Goal: Book appointment/travel/reservation

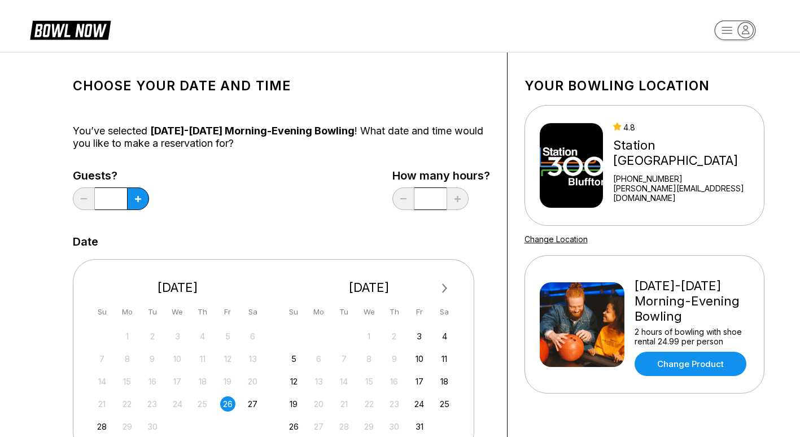
click at [141, 198] on button at bounding box center [138, 199] width 22 height 23
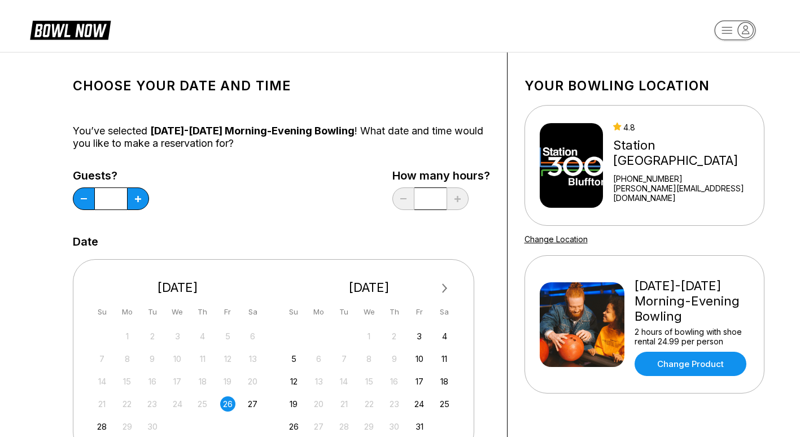
click at [141, 198] on button at bounding box center [138, 199] width 22 height 23
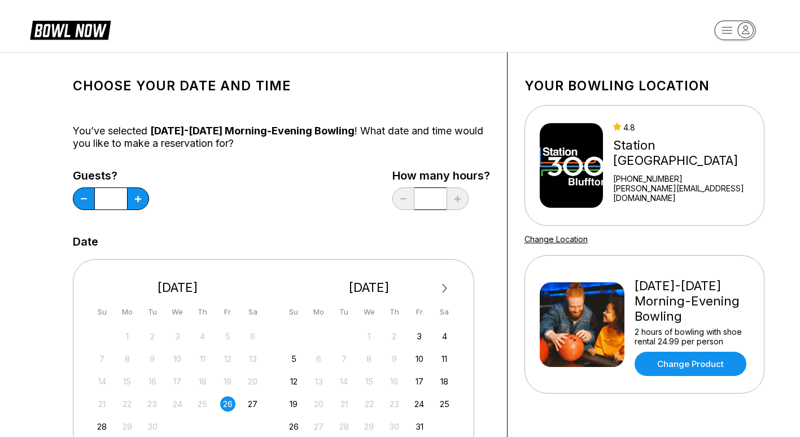
click at [141, 198] on button at bounding box center [138, 199] width 22 height 23
type input "**"
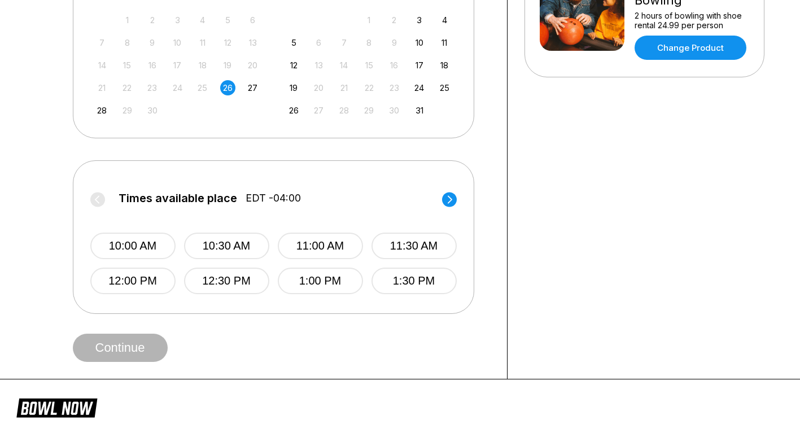
scroll to position [330, 0]
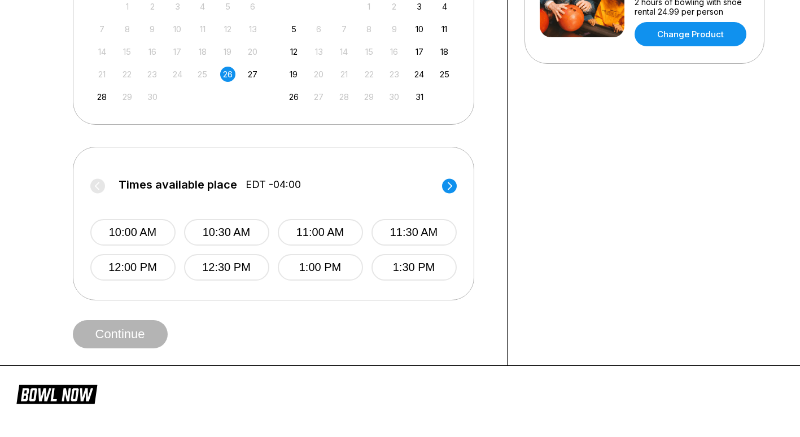
click at [447, 184] on circle at bounding box center [449, 185] width 15 height 15
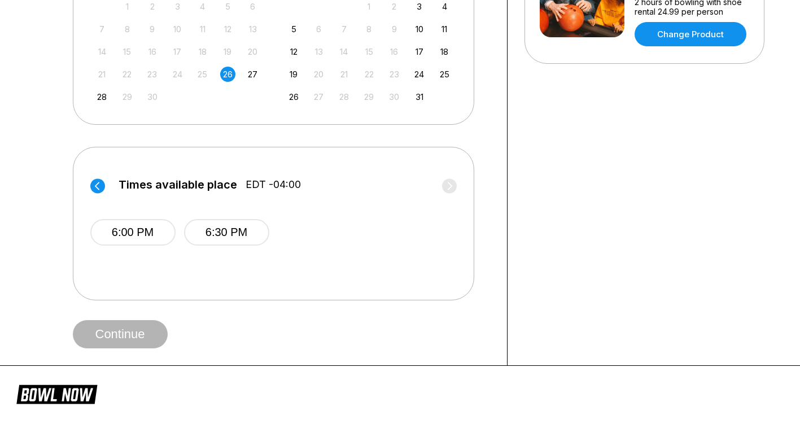
click at [145, 238] on button "6:00 PM" at bounding box center [132, 232] width 85 height 27
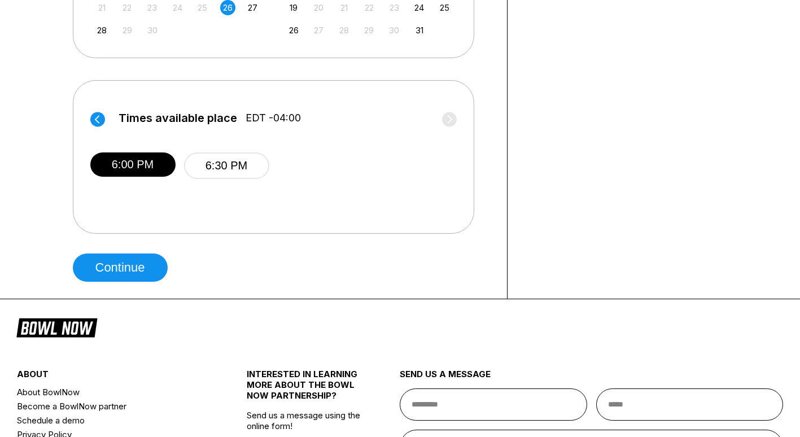
scroll to position [399, 0]
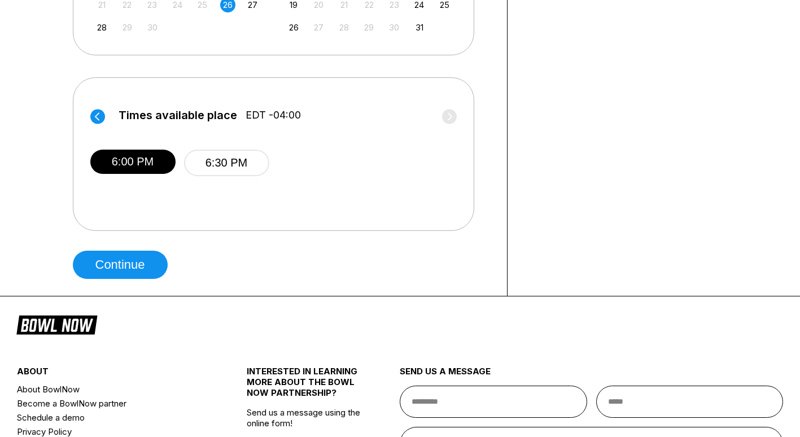
click at [137, 261] on button "Continue" at bounding box center [120, 265] width 95 height 28
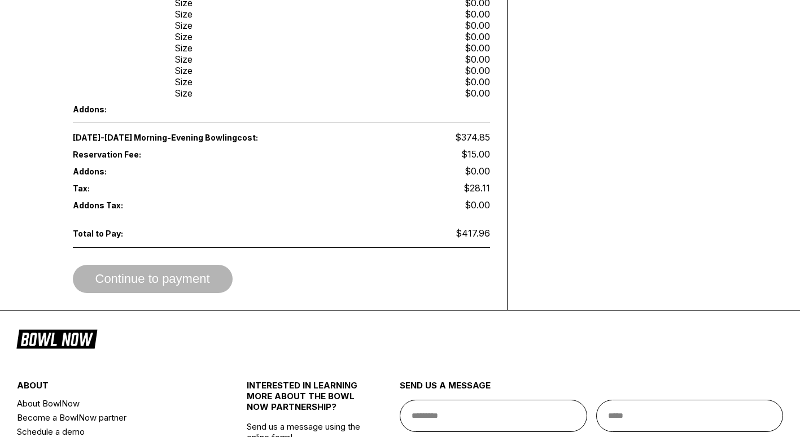
scroll to position [594, 0]
click at [197, 268] on div "Continue to payment" at bounding box center [281, 278] width 417 height 28
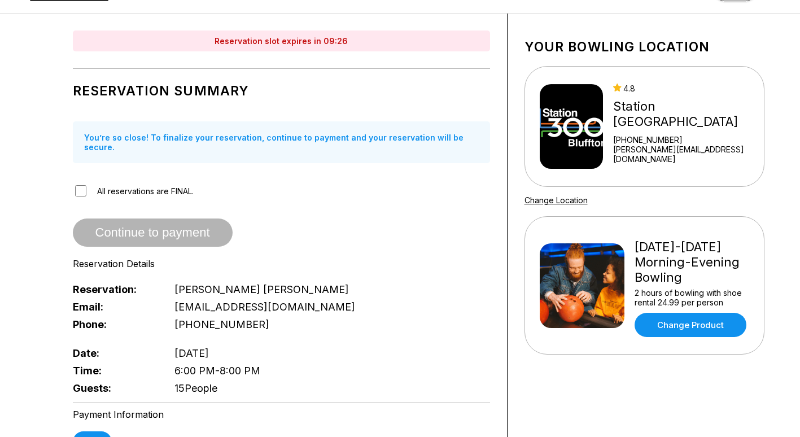
scroll to position [33, 0]
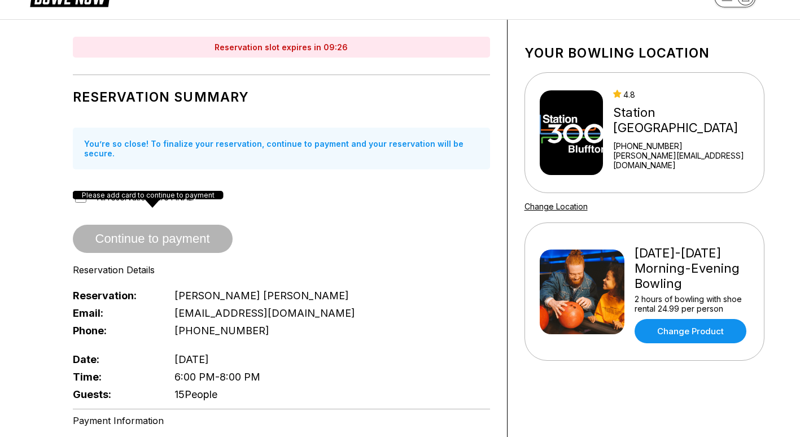
click at [181, 234] on span "Continue to payment" at bounding box center [153, 239] width 160 height 11
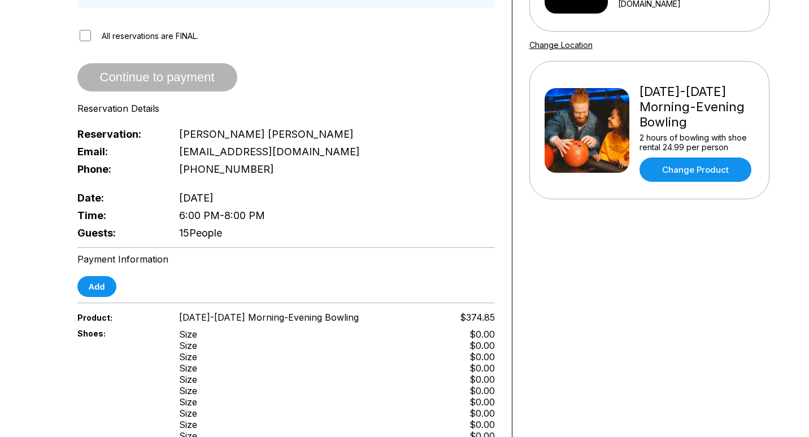
scroll to position [195, 0]
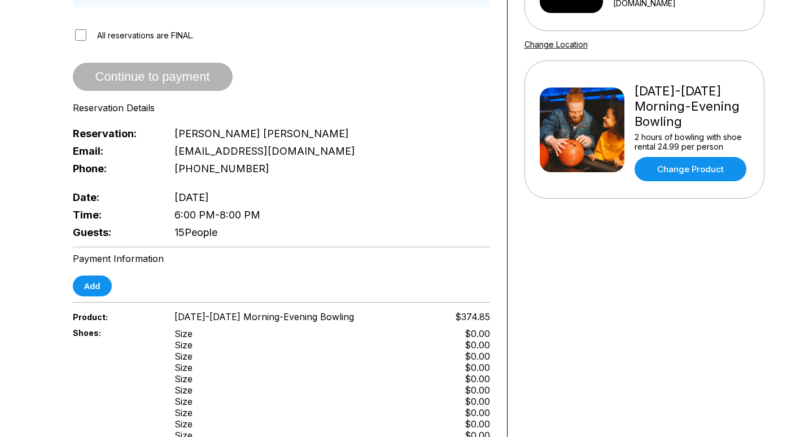
click at [91, 280] on button "Add" at bounding box center [92, 286] width 39 height 21
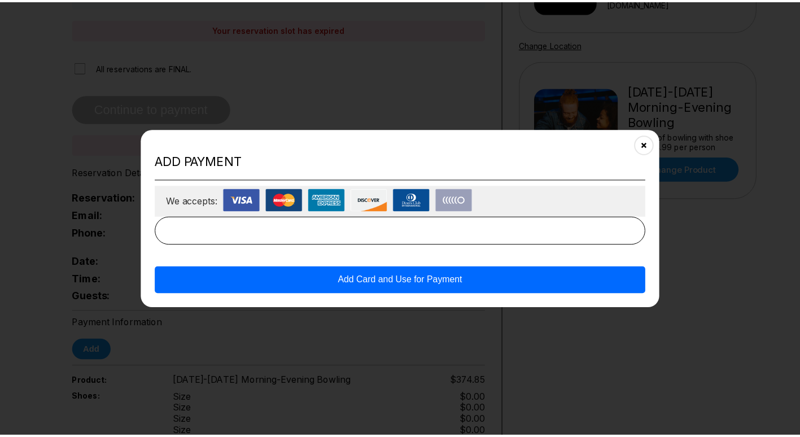
scroll to position [227, 0]
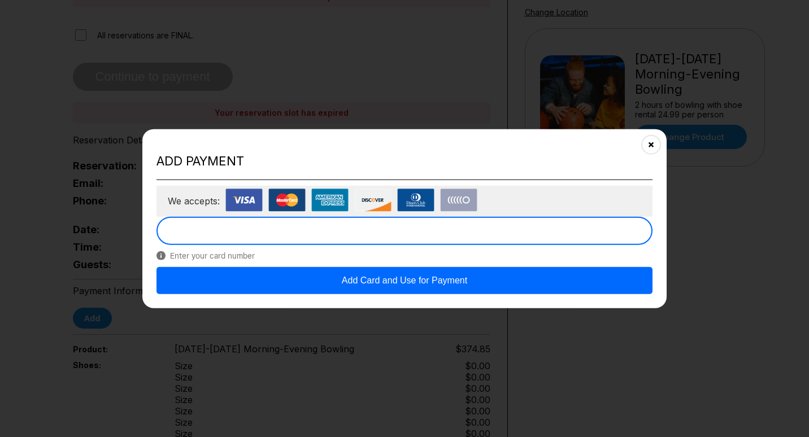
click at [653, 143] on icon "Close" at bounding box center [651, 144] width 9 height 9
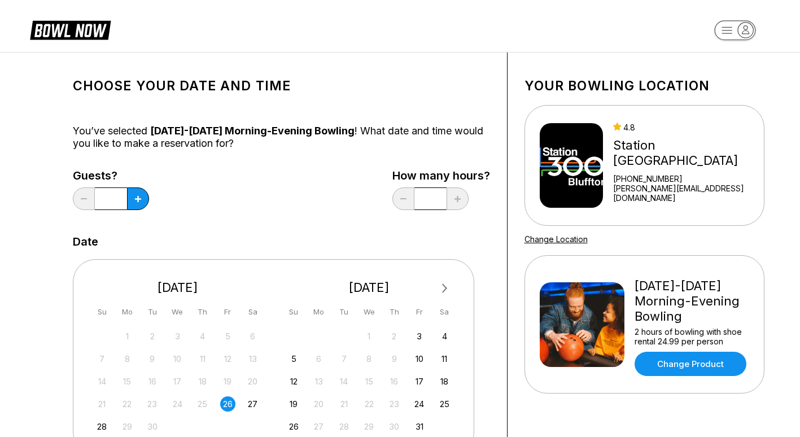
click at [134, 199] on button at bounding box center [138, 199] width 22 height 23
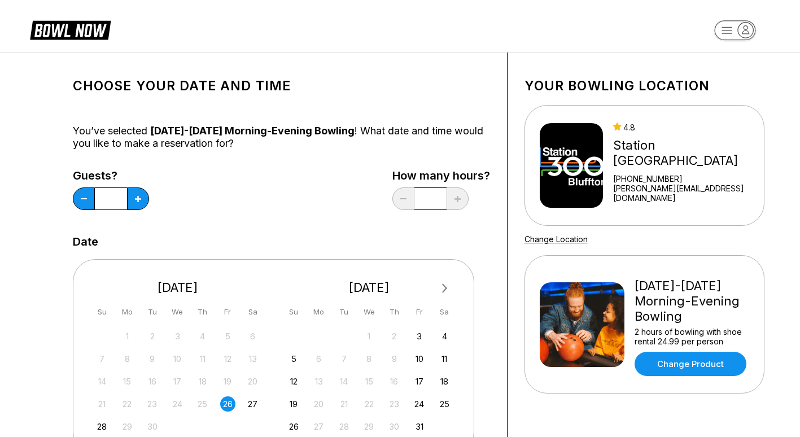
click at [134, 199] on button at bounding box center [138, 199] width 22 height 23
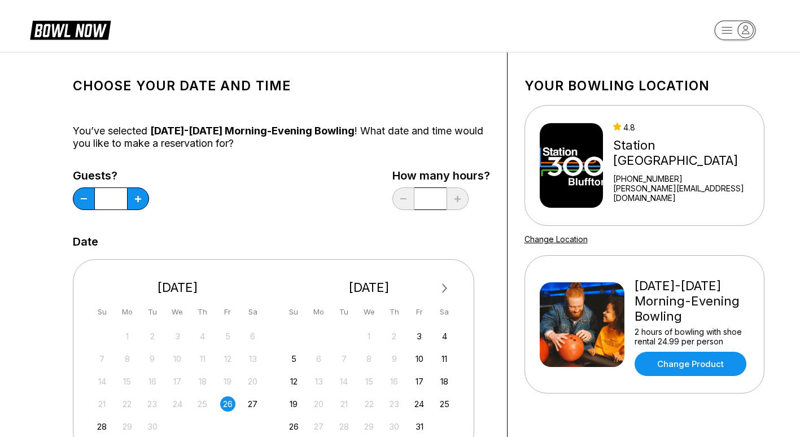
click at [134, 199] on button at bounding box center [138, 199] width 22 height 23
type input "**"
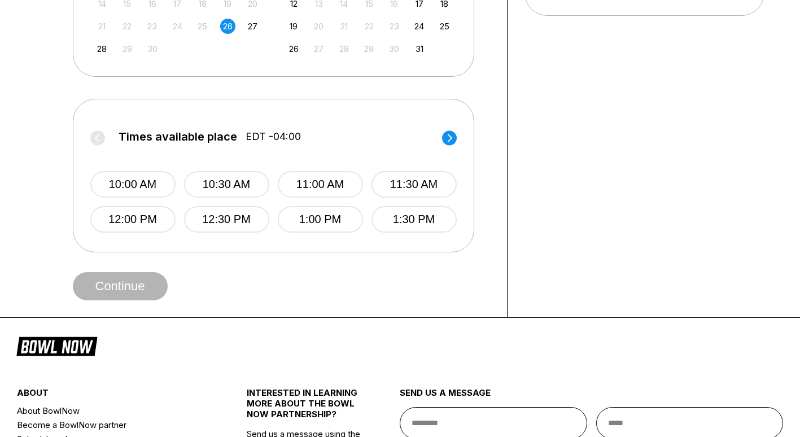
scroll to position [388, 0]
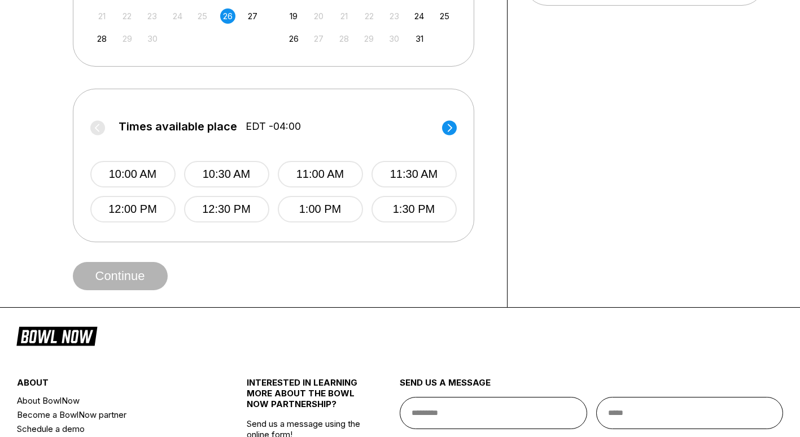
click at [447, 128] on circle at bounding box center [449, 127] width 15 height 15
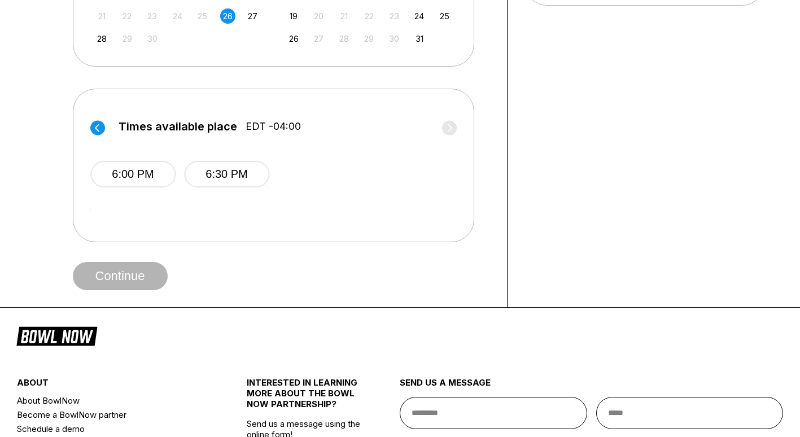
click at [138, 173] on button "6:00 PM" at bounding box center [132, 174] width 85 height 27
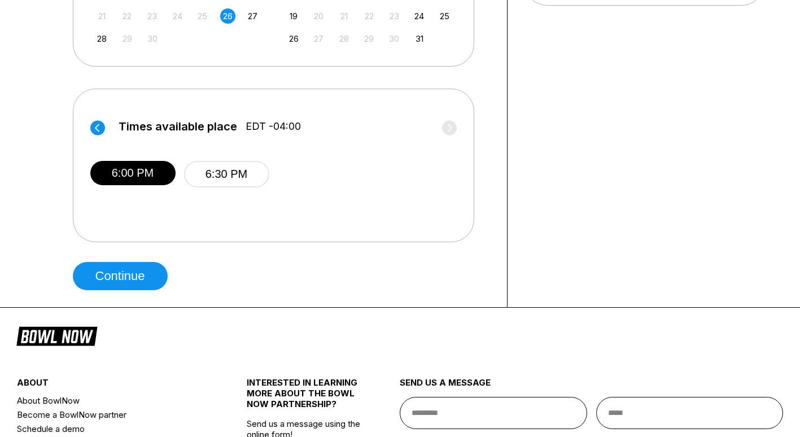
click at [127, 274] on button "Continue" at bounding box center [120, 276] width 95 height 28
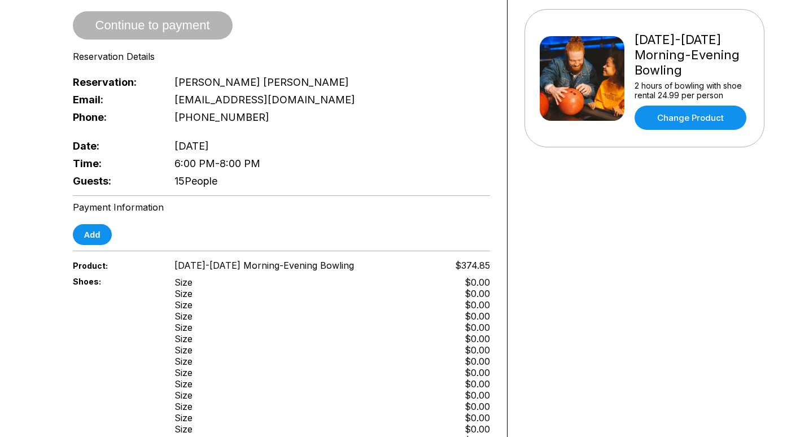
scroll to position [247, 0]
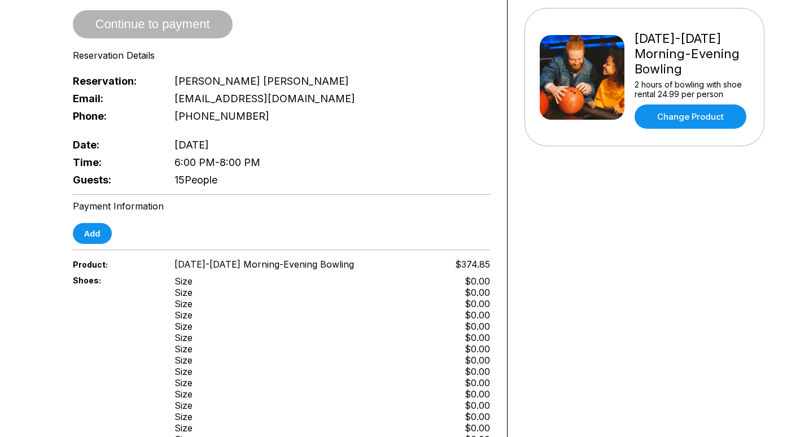
click at [97, 228] on button "Add" at bounding box center [92, 233] width 39 height 21
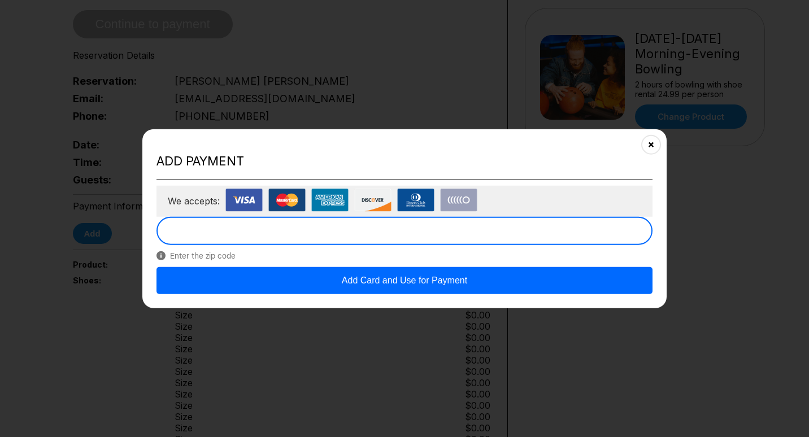
click at [481, 284] on button "Add Card and Use for Payment" at bounding box center [404, 280] width 496 height 27
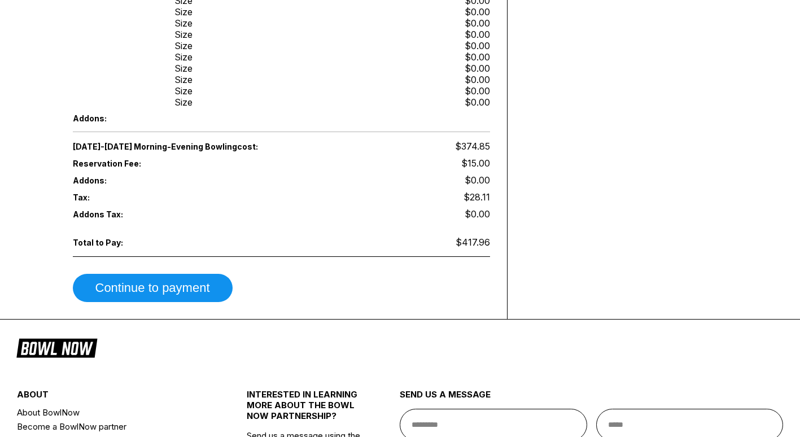
scroll to position [593, 0]
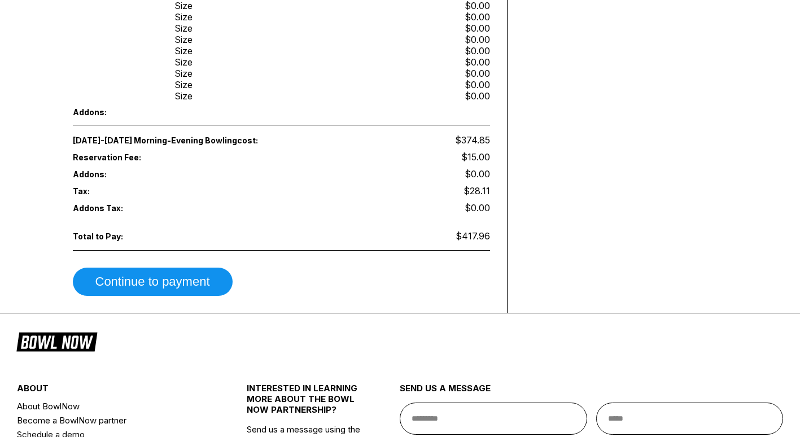
click at [204, 268] on button "Continue to payment" at bounding box center [153, 282] width 160 height 28
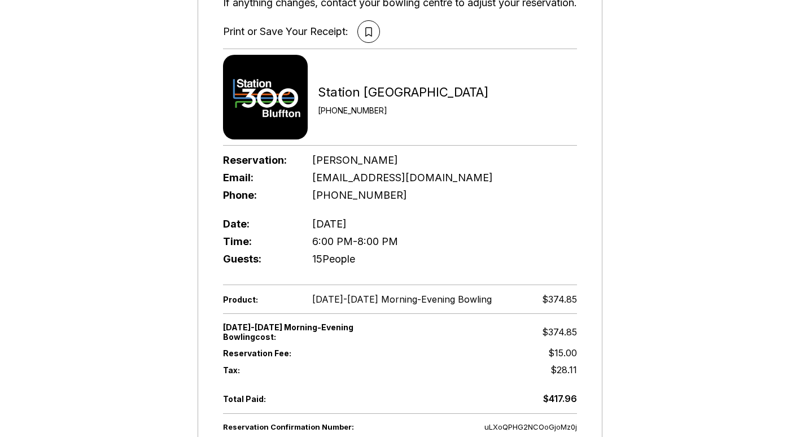
scroll to position [149, 0]
